Goal: Navigation & Orientation: Go to known website

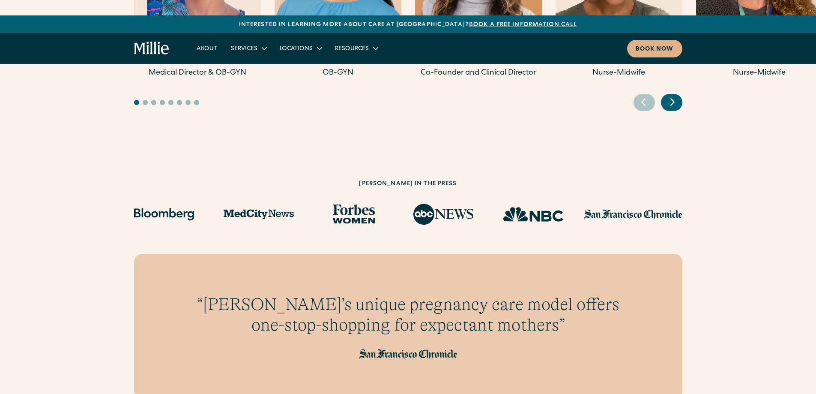
scroll to position [2699, 0]
